Goal: Information Seeking & Learning: Learn about a topic

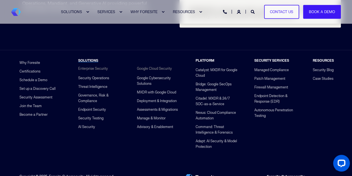
scroll to position [2219, 0]
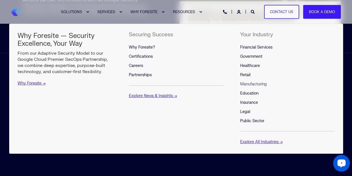
click at [244, 84] on span "Manufacturing" at bounding box center [253, 84] width 27 height 5
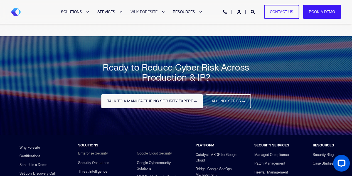
scroll to position [946, 0]
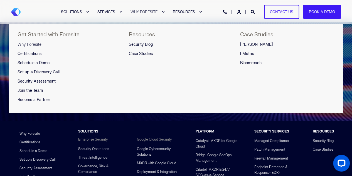
click at [21, 44] on span "Why Foresite" at bounding box center [30, 44] width 24 height 5
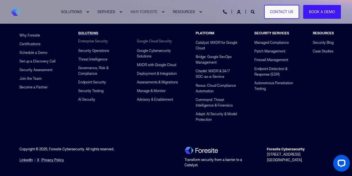
scroll to position [1338, 0]
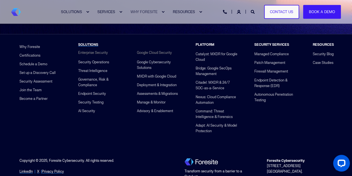
click at [14, 15] on img "Back to Home" at bounding box center [16, 12] width 10 height 8
